Goal: Information Seeking & Learning: Understand process/instructions

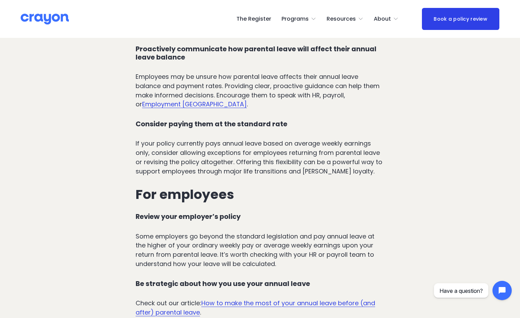
scroll to position [2374, 0]
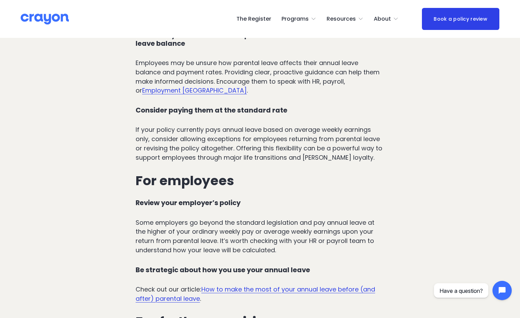
click at [220, 285] on link "How to make the most of your annual leave before (and after) parental leave" at bounding box center [255, 294] width 239 height 18
click at [297, 285] on link "How to make the most of your annual leave before (and after) parental leave" at bounding box center [255, 294] width 239 height 18
click at [250, 285] on link "How to make the most of your annual leave before (and after) parental leave" at bounding box center [255, 294] width 239 height 18
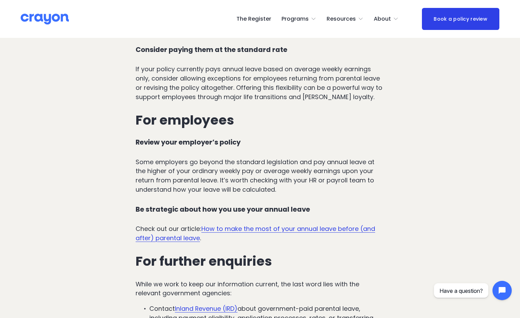
scroll to position [2443, 0]
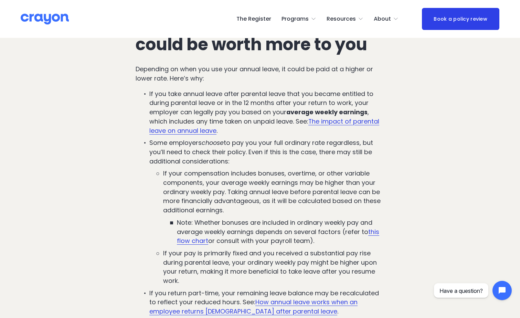
scroll to position [551, 0]
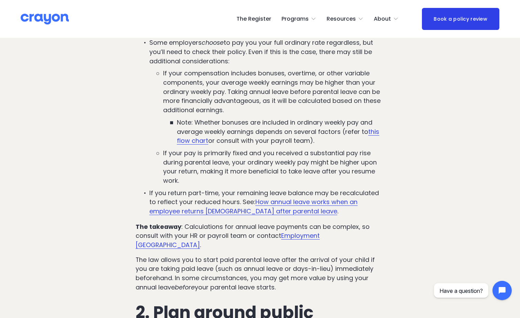
click at [374, 132] on link "this flow chart" at bounding box center [278, 136] width 202 height 18
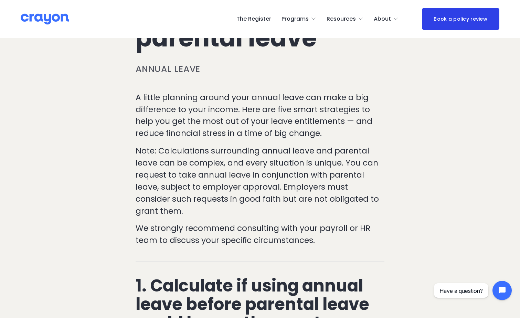
scroll to position [0, 0]
